Goal: Communication & Community: Share content

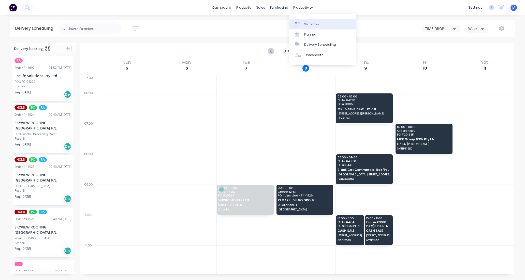
click at [315, 25] on div "Workflow" at bounding box center [311, 24] width 15 height 5
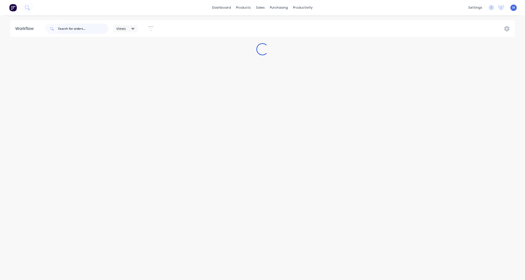
click at [65, 28] on input "text" at bounding box center [83, 29] width 50 height 10
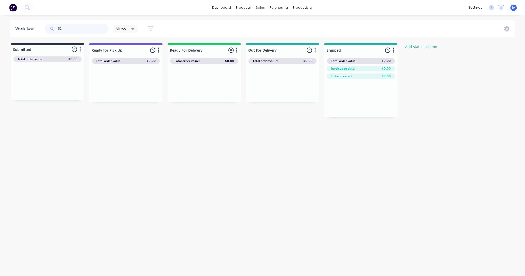
type input "5"
click at [162, 144] on div "Mark as Picked Up" at bounding box center [162, 145] width 51 height 10
click at [77, 30] on input "42161" at bounding box center [83, 29] width 50 height 10
type input "4"
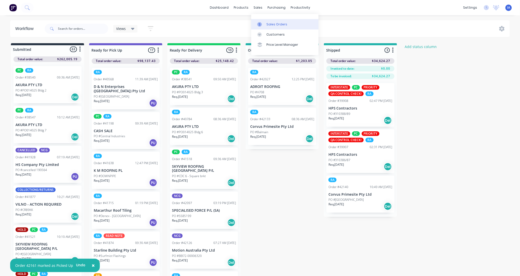
click at [277, 25] on div "Sales Orders" at bounding box center [277, 24] width 21 height 5
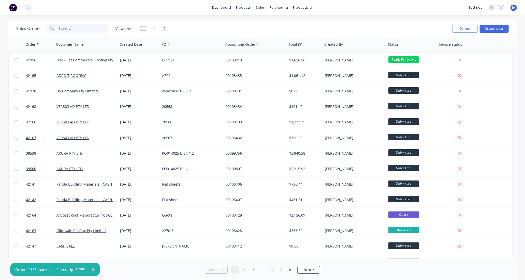
click at [72, 24] on input "text" at bounding box center [84, 29] width 50 height 10
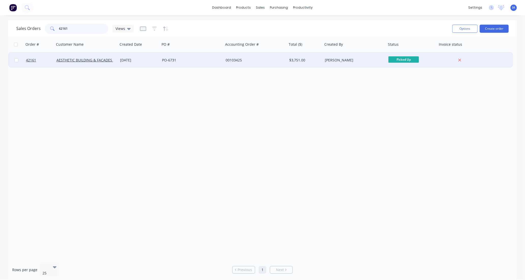
type input "42161"
click at [199, 64] on div "PO-6731" at bounding box center [192, 60] width 64 height 15
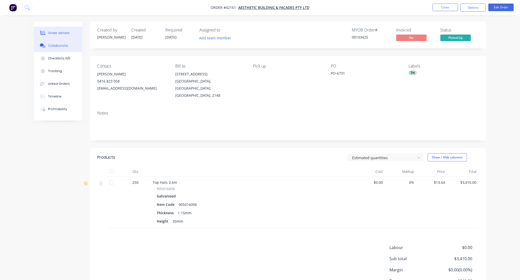
click at [62, 48] on div "Collaborate" at bounding box center [58, 45] width 20 height 5
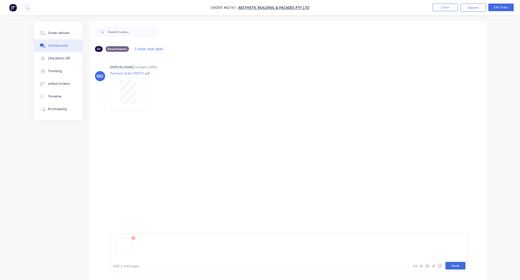
click at [458, 266] on button "Send" at bounding box center [456, 266] width 20 height 8
click at [441, 7] on button "Close" at bounding box center [445, 8] width 25 height 8
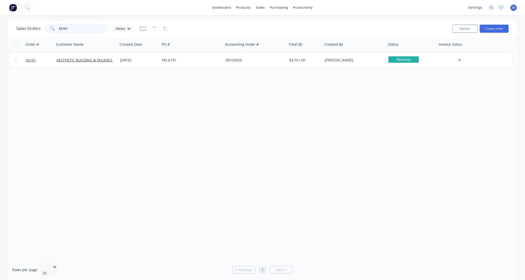
click at [81, 29] on input "42161" at bounding box center [84, 29] width 50 height 10
type input "4"
